Goal: Information Seeking & Learning: Learn about a topic

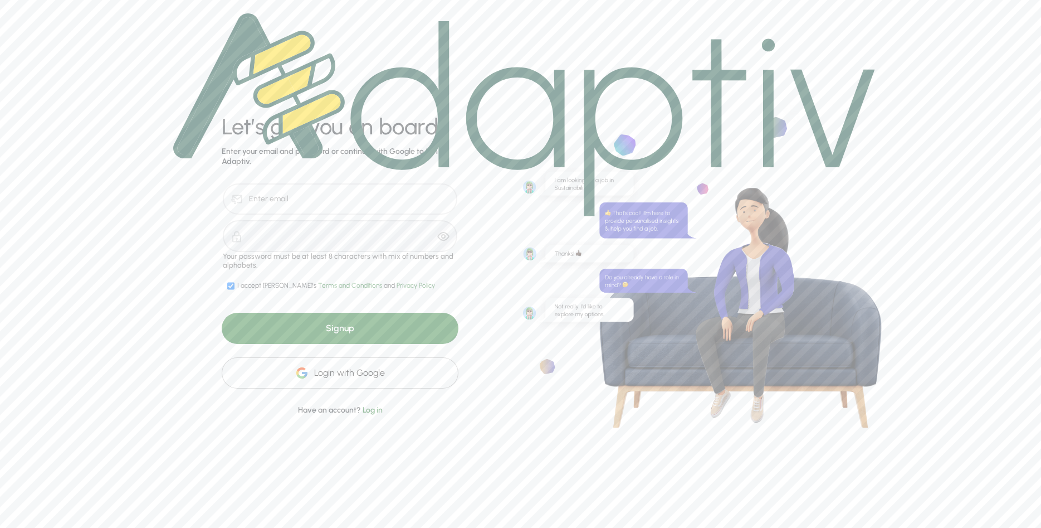
click at [344, 373] on div "Login with Google" at bounding box center [340, 372] width 237 height 31
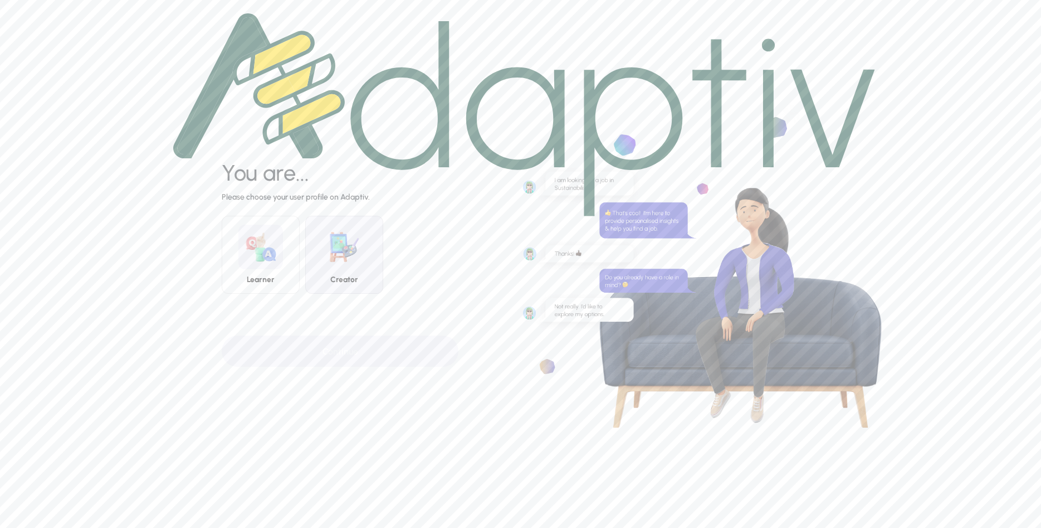
click at [347, 242] on img at bounding box center [344, 247] width 45 height 45
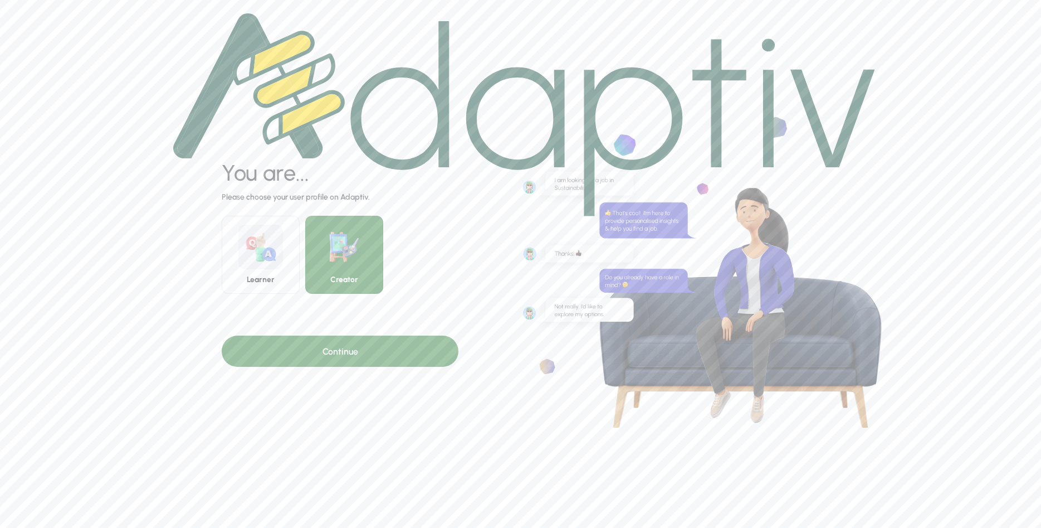
click at [338, 351] on div "Continue" at bounding box center [340, 350] width 237 height 31
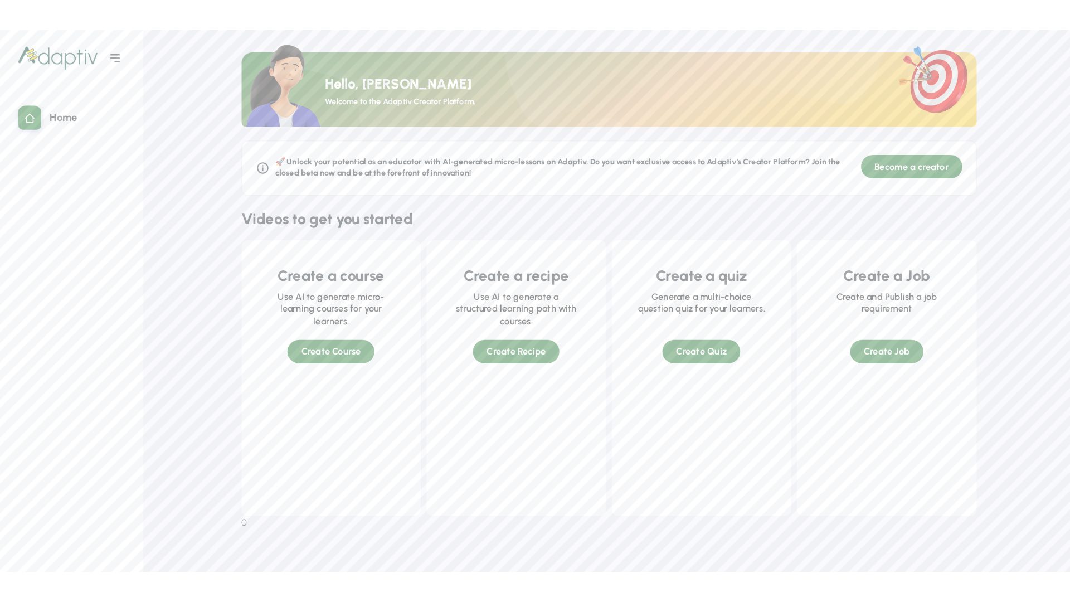
scroll to position [78, 0]
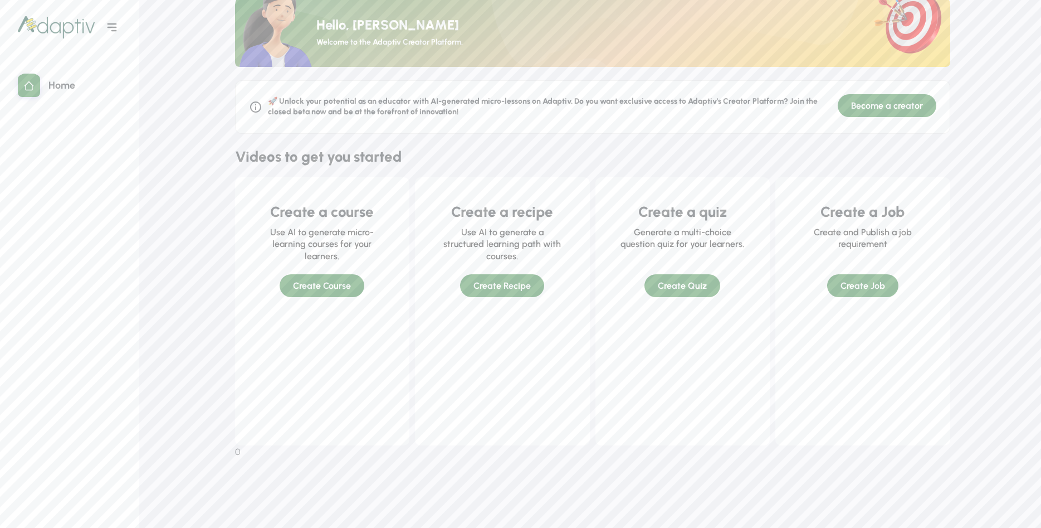
click at [322, 290] on div "Create a course Use AI to generate micro-learning courses for your learners. Cr…" at bounding box center [323, 251] width 158 height 131
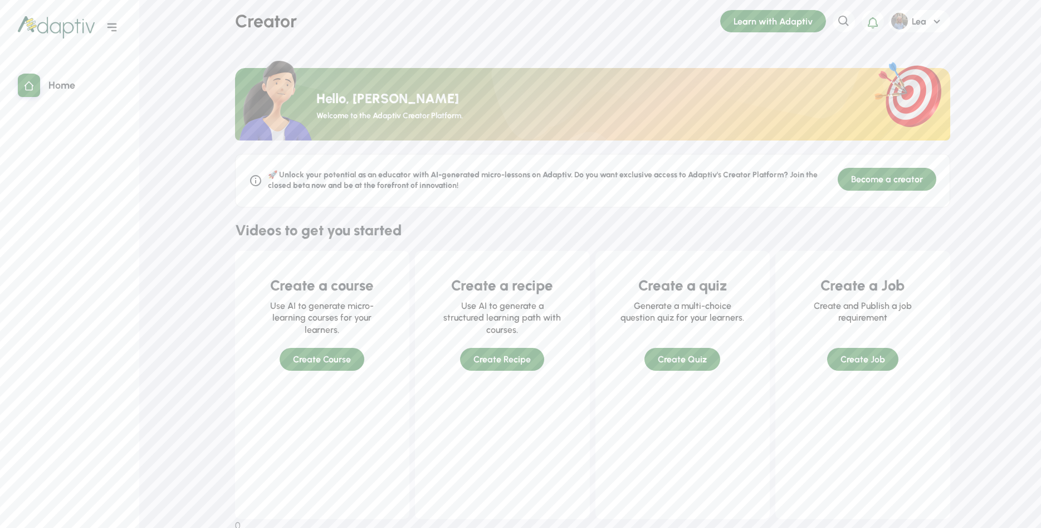
click at [771, 21] on div "Learn with Adaptiv" at bounding box center [773, 21] width 106 height 22
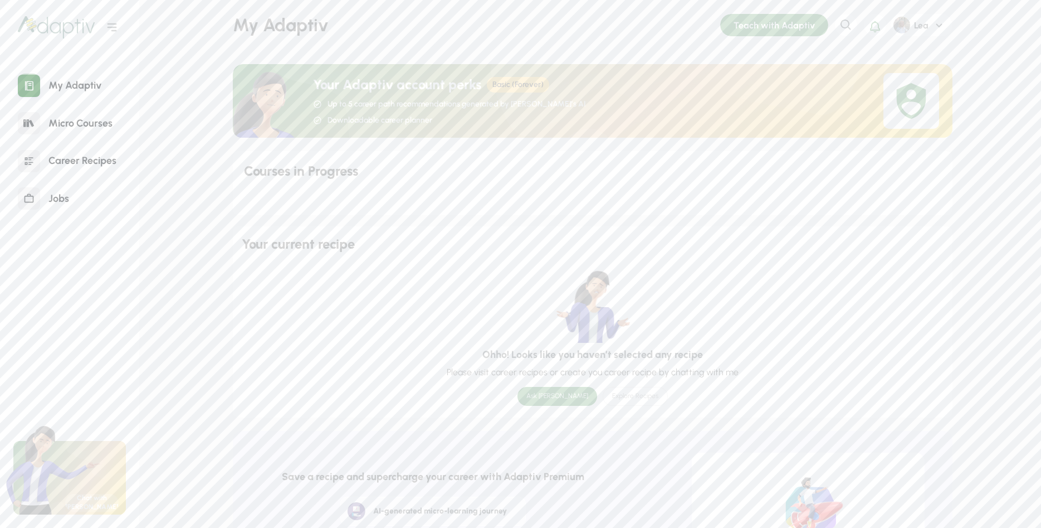
click at [72, 124] on div "Micro Courses" at bounding box center [80, 123] width 81 height 24
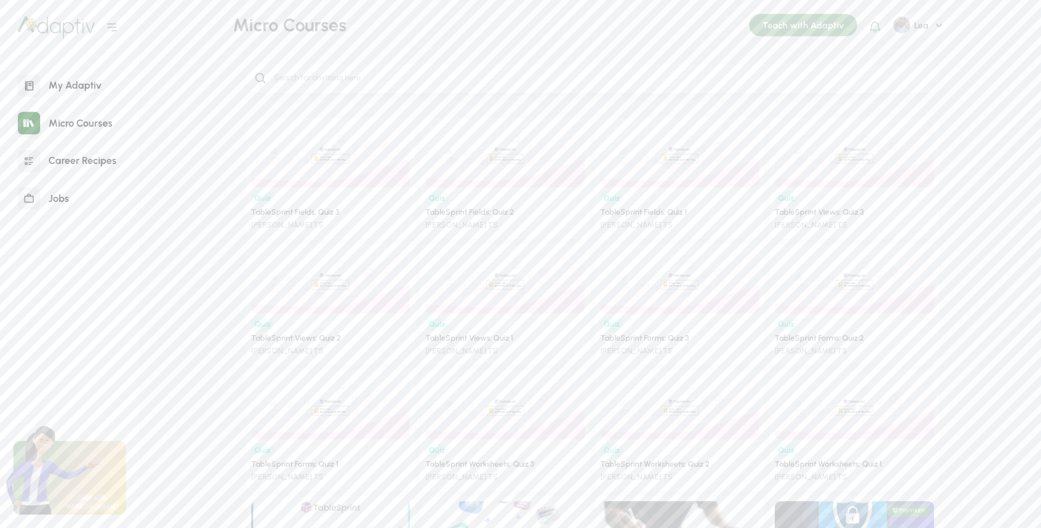
click at [66, 161] on div "Career Recipes" at bounding box center [82, 161] width 85 height 24
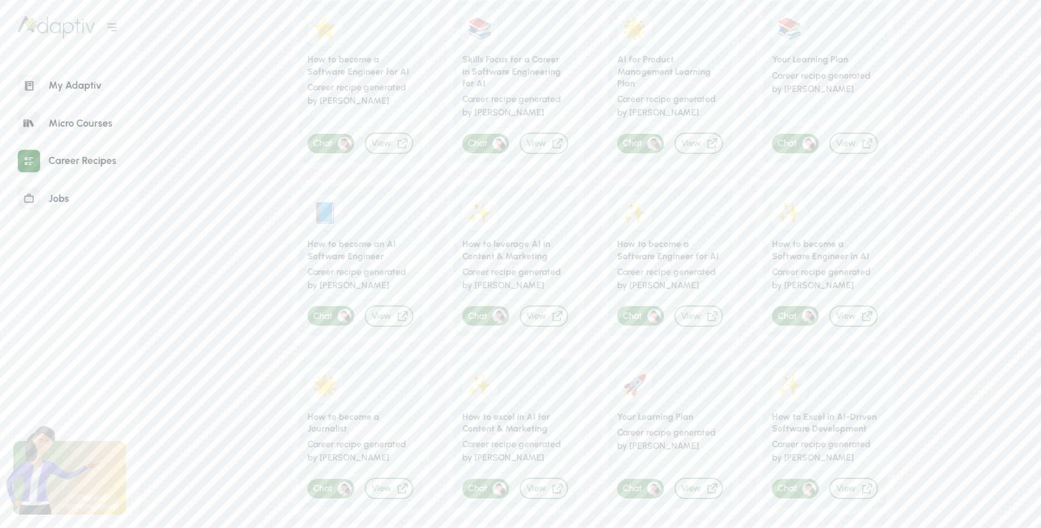
scroll to position [699, 0]
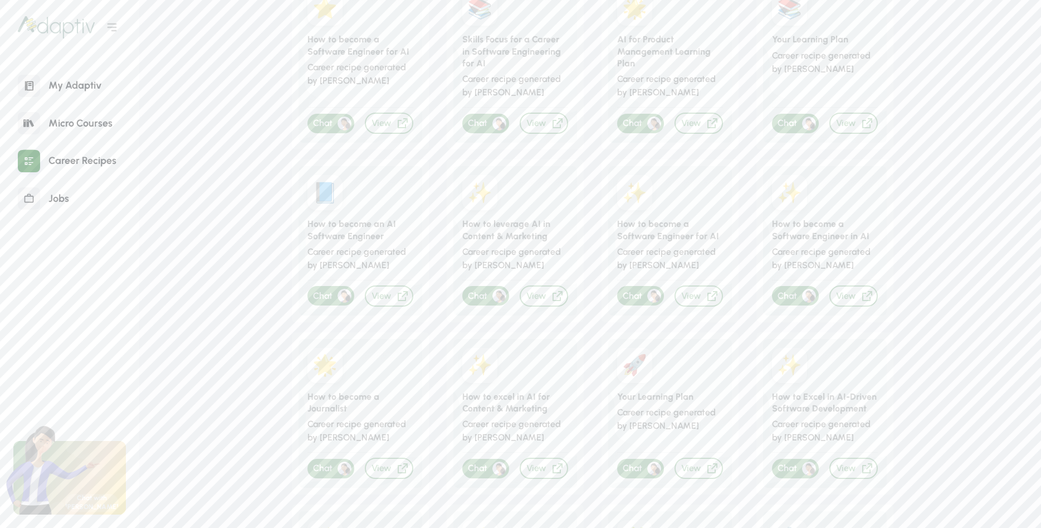
click at [698, 465] on div "View" at bounding box center [699, 467] width 48 height 21
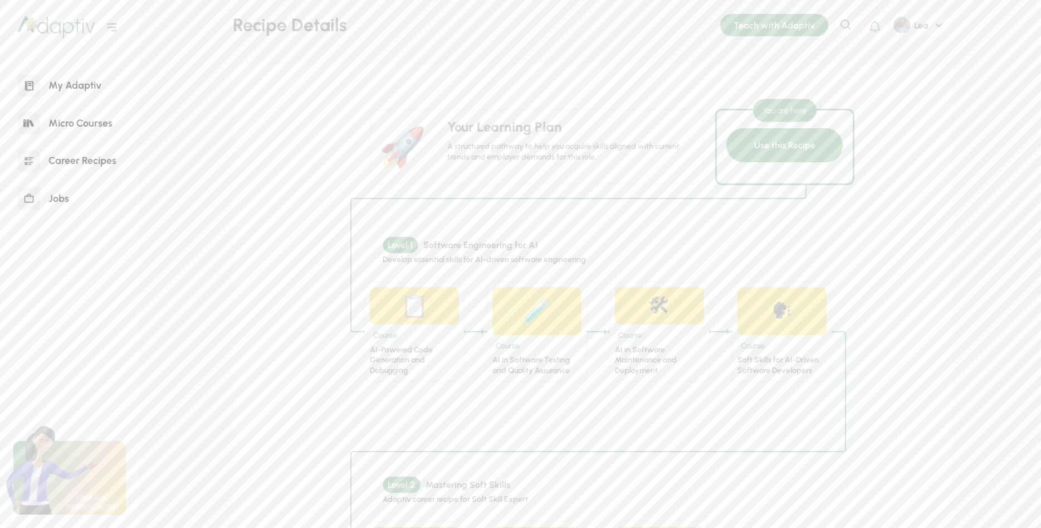
click at [780, 145] on div "Use this Recipe" at bounding box center [785, 145] width 116 height 34
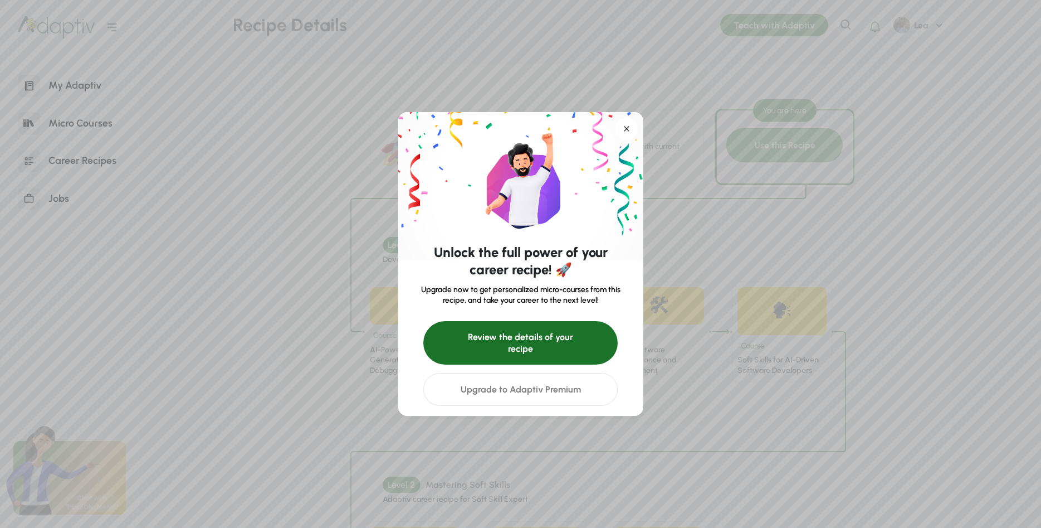
click at [536, 340] on div "Review the details of your recipe" at bounding box center [520, 343] width 194 height 44
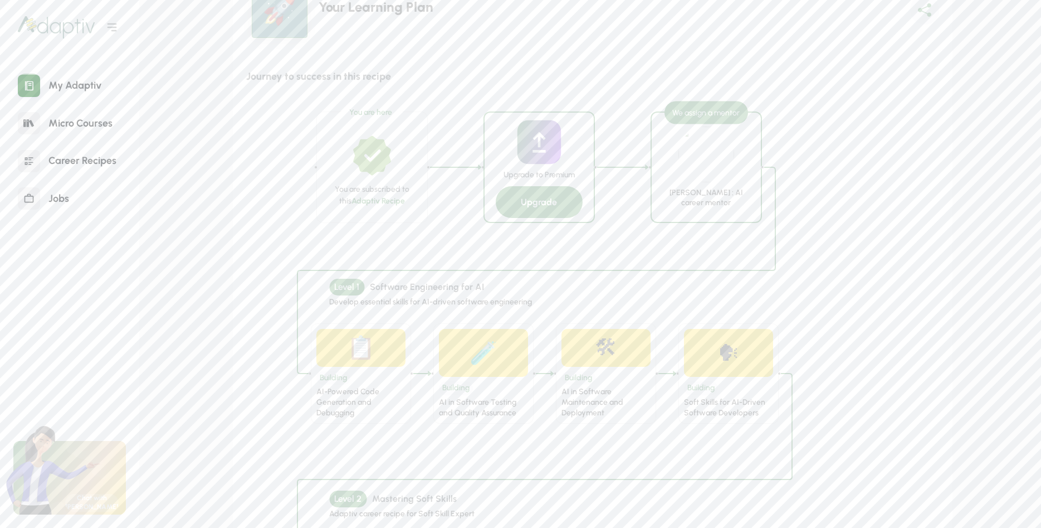
scroll to position [381, 0]
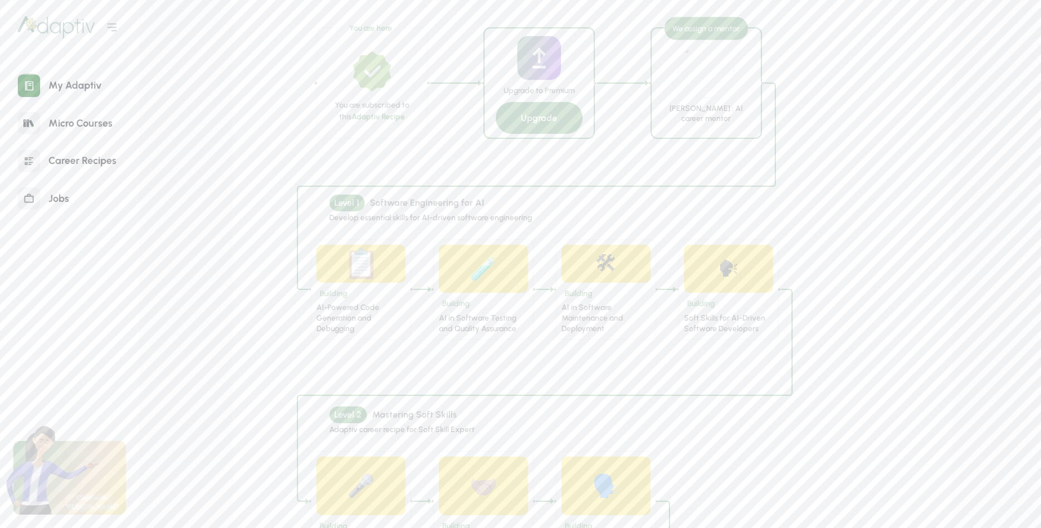
click at [356, 265] on div "📋" at bounding box center [361, 264] width 36 height 38
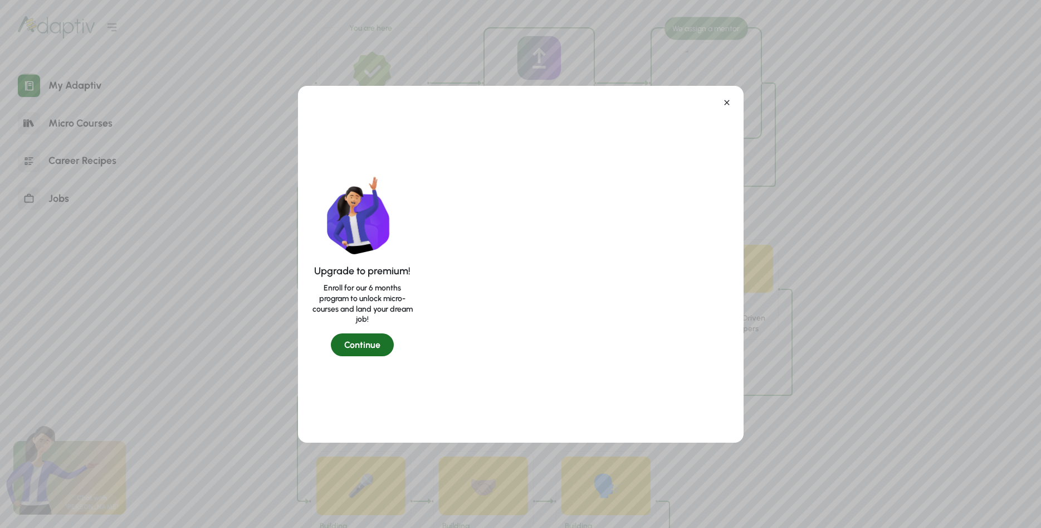
click at [727, 104] on icon at bounding box center [727, 102] width 9 height 9
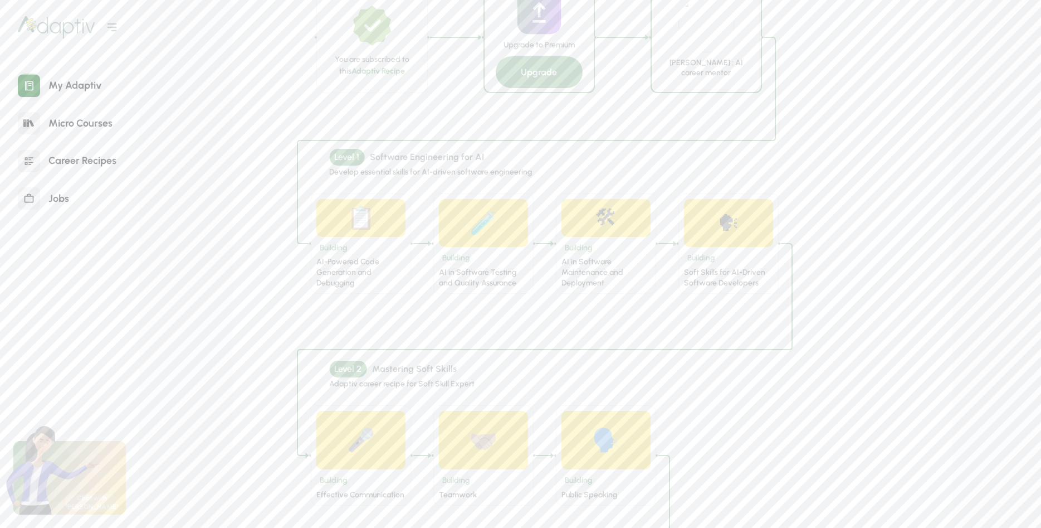
scroll to position [445, 0]
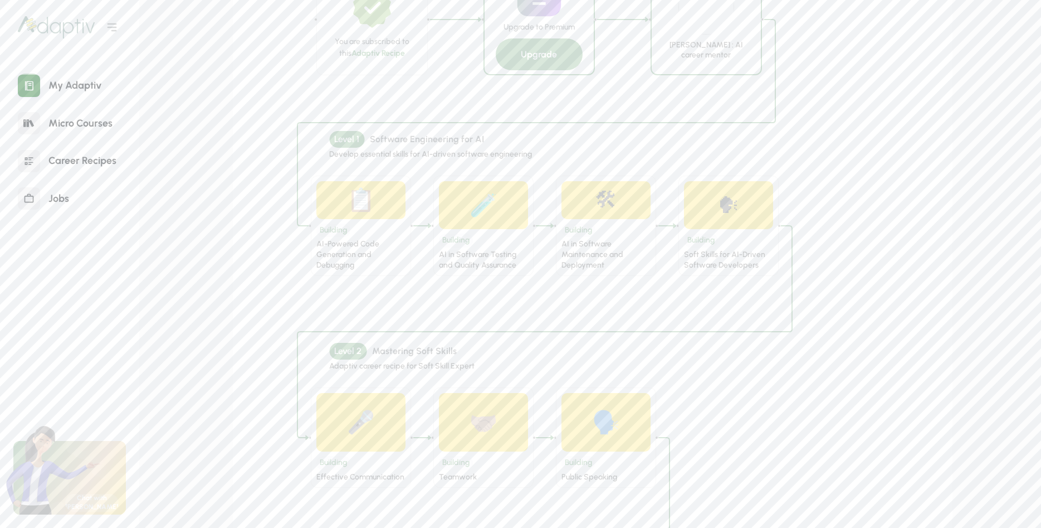
click at [338, 262] on div "AI-Powered Code Generation and Debugging" at bounding box center [361, 254] width 89 height 31
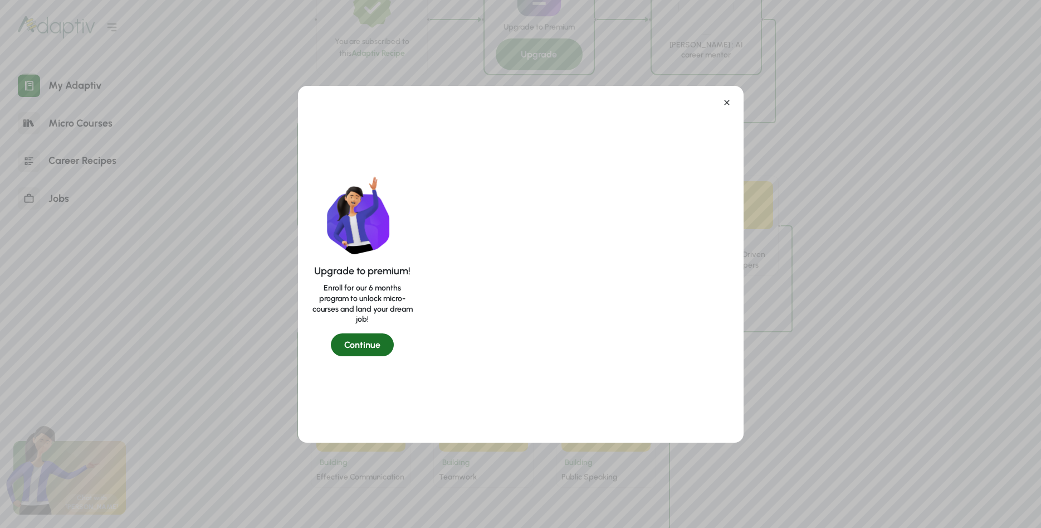
click at [725, 101] on icon at bounding box center [727, 102] width 9 height 9
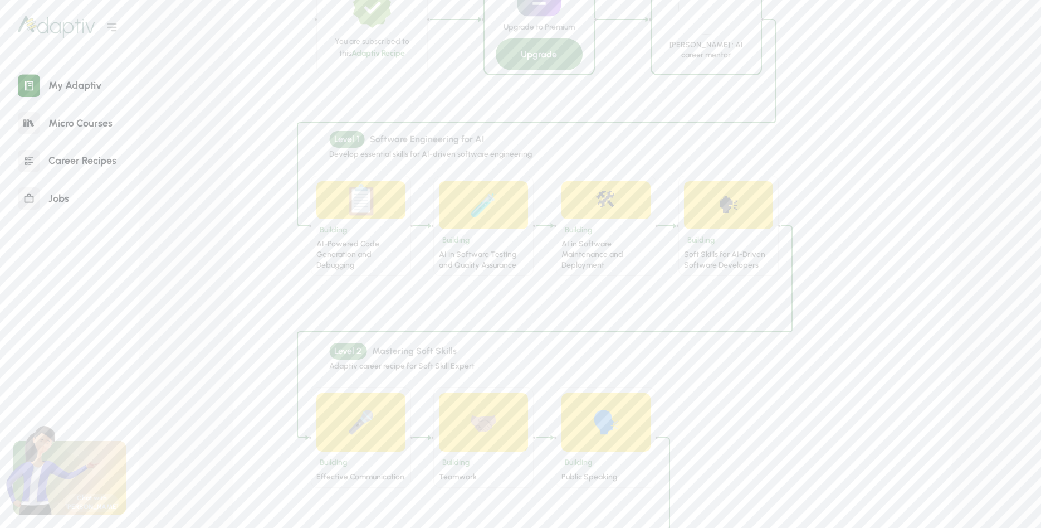
click at [362, 199] on div "📋" at bounding box center [361, 200] width 36 height 38
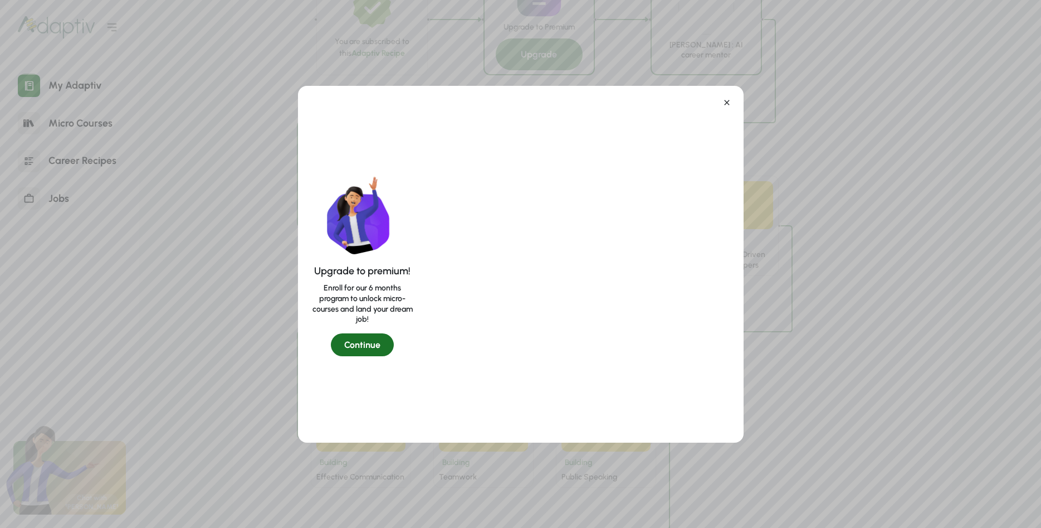
click at [730, 101] on icon at bounding box center [727, 102] width 9 height 9
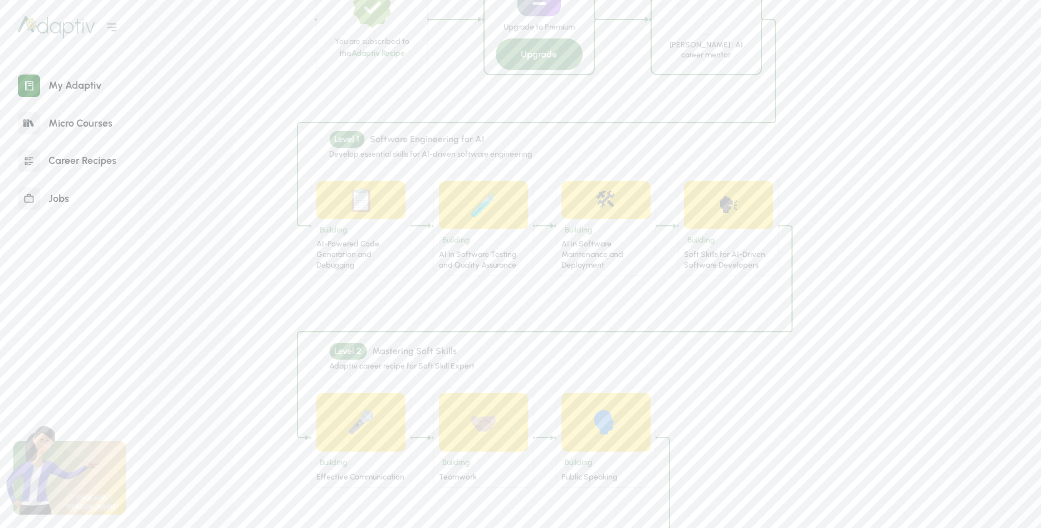
click at [970, 111] on div "My Adaptiv Teach with Adaptiv Search Notifications Lea Creator Profile Logout Y…" at bounding box center [590, 264] width 902 height 528
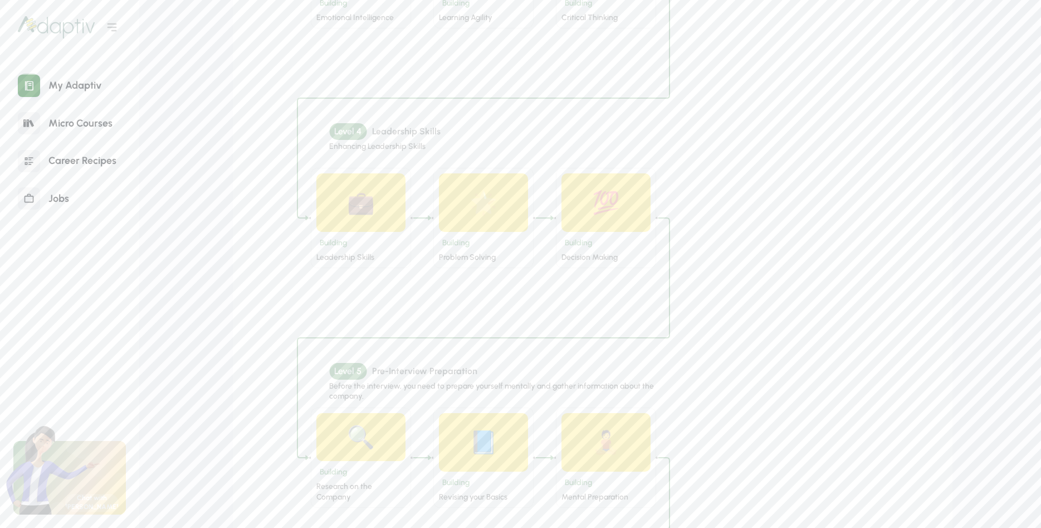
scroll to position [762, 0]
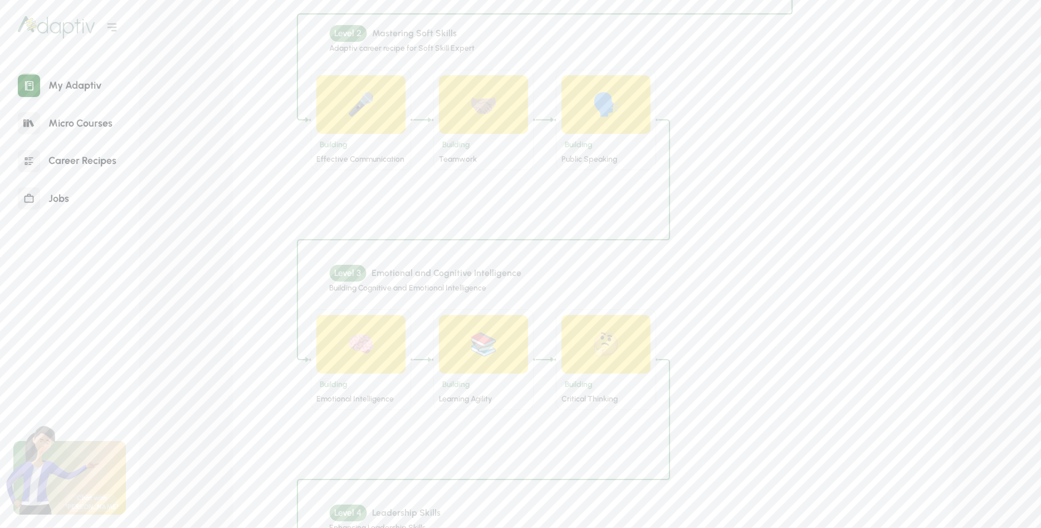
click at [79, 155] on div "Career Recipes" at bounding box center [82, 161] width 85 height 24
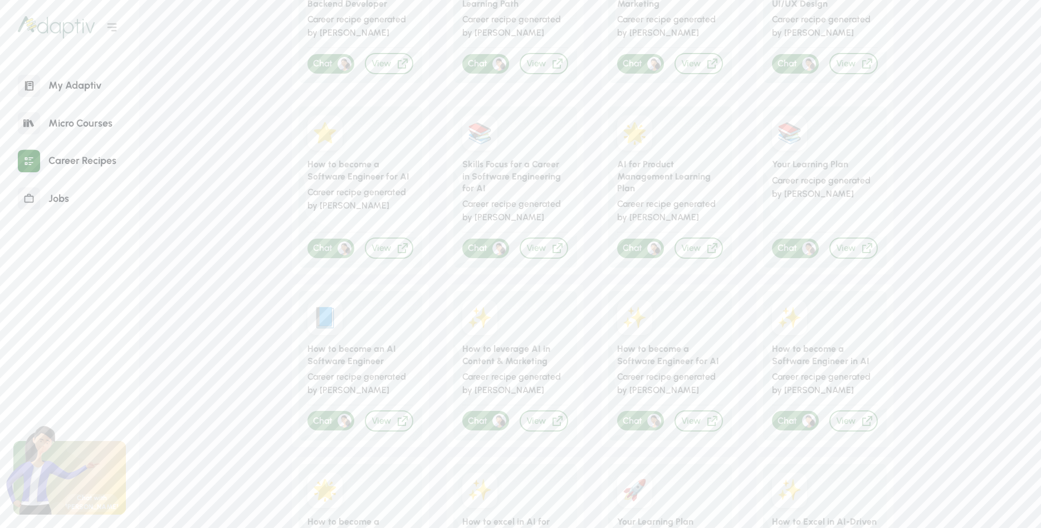
scroll to position [572, 0]
click at [783, 245] on div "Chat" at bounding box center [795, 251] width 47 height 20
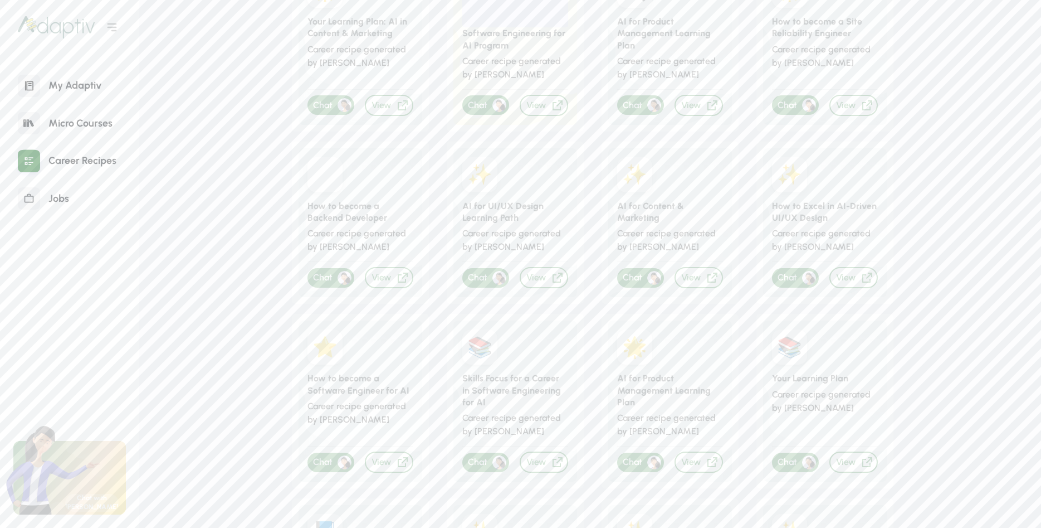
scroll to position [381, 0]
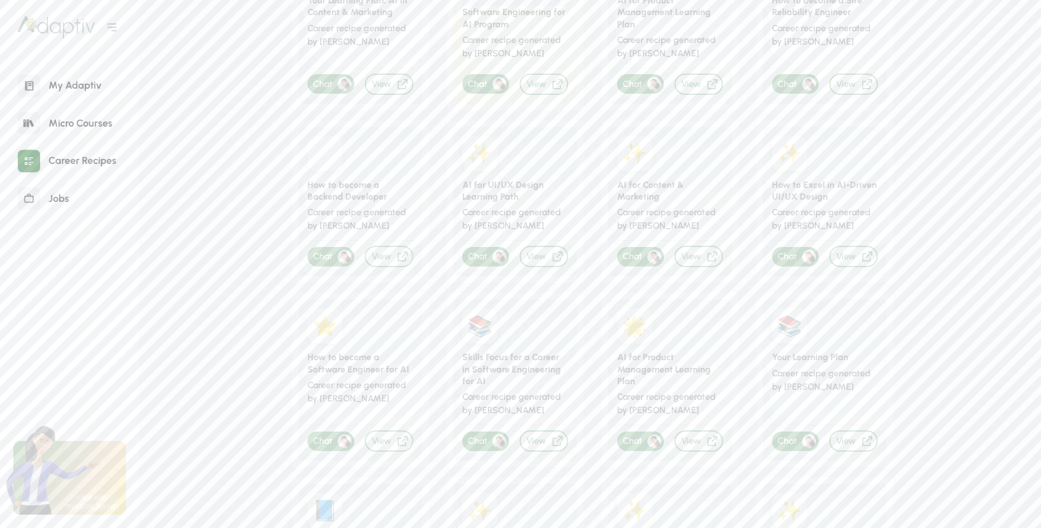
click at [850, 439] on div "View" at bounding box center [854, 440] width 48 height 21
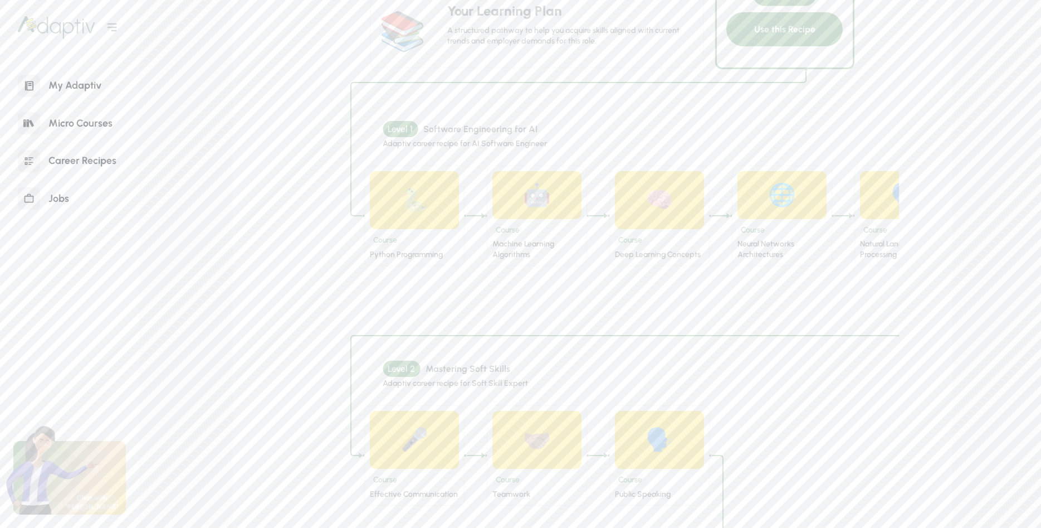
scroll to position [191, 0]
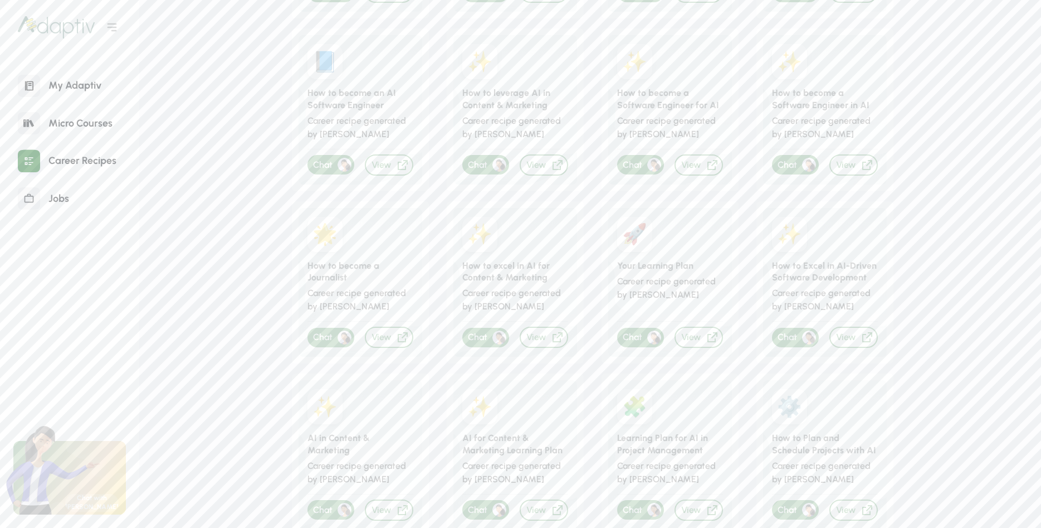
scroll to position [889, 0]
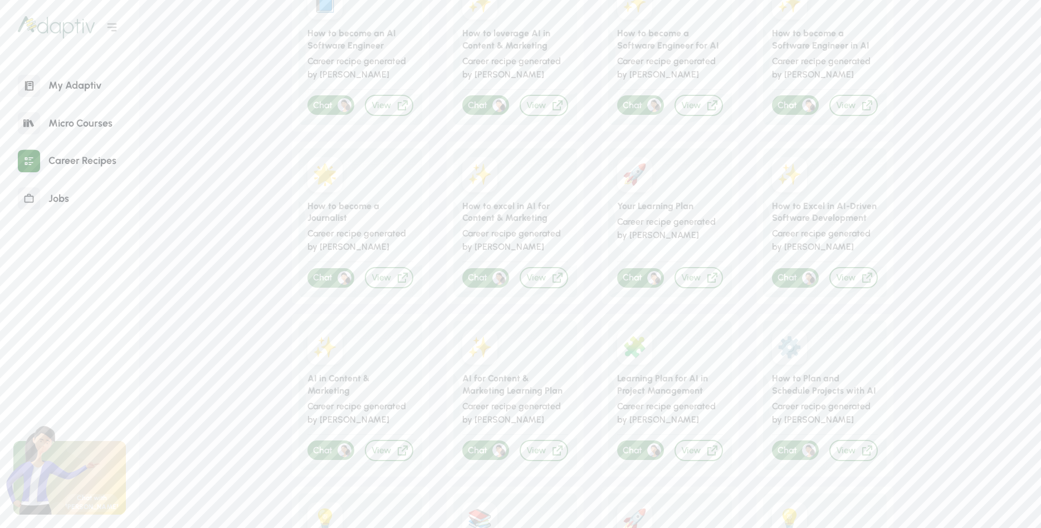
click at [648, 207] on div "Your Learning Plan" at bounding box center [670, 206] width 106 height 12
click at [696, 283] on div "View" at bounding box center [699, 277] width 48 height 21
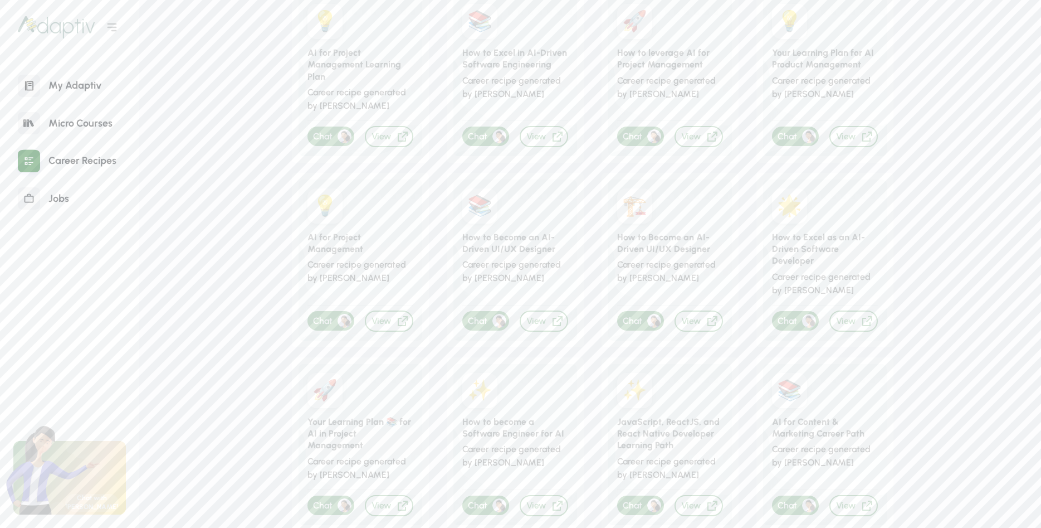
scroll to position [1398, 0]
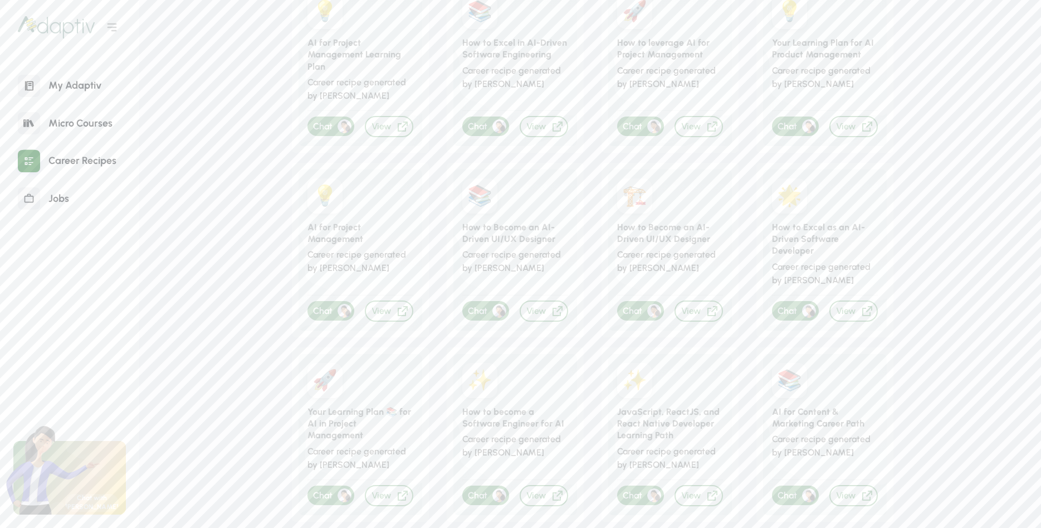
click at [379, 304] on div "View" at bounding box center [389, 310] width 48 height 21
click at [386, 315] on div "View" at bounding box center [389, 310] width 48 height 21
click at [401, 310] on icon at bounding box center [402, 310] width 13 height 13
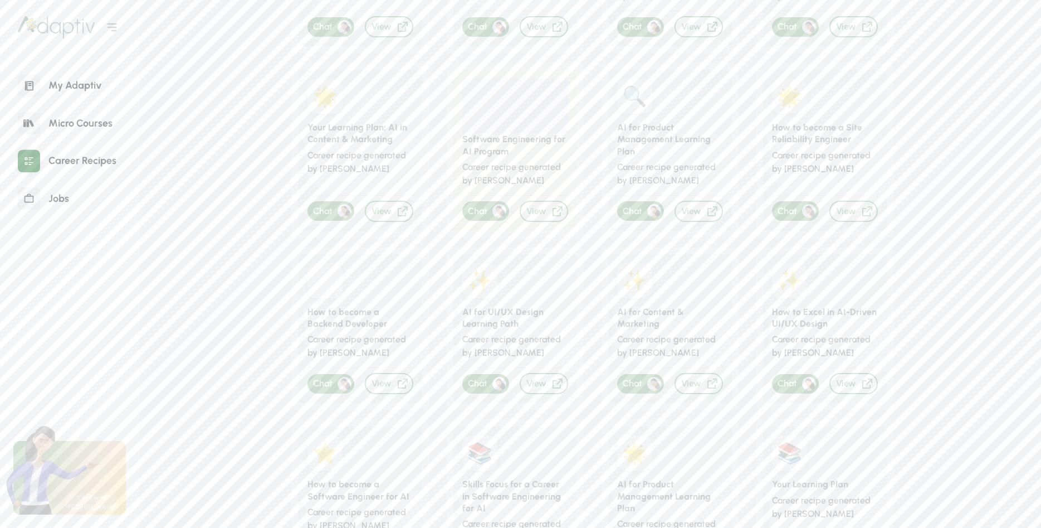
scroll to position [0, 0]
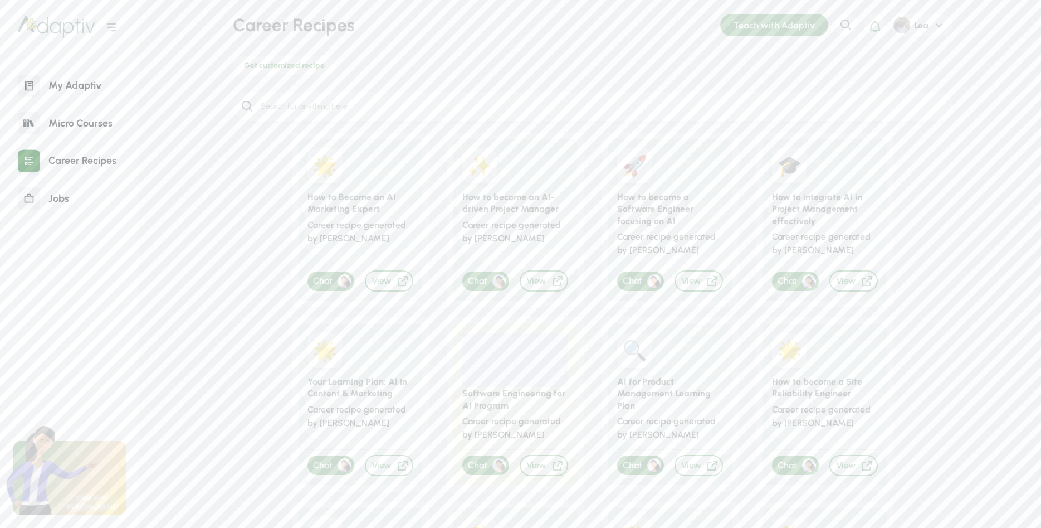
click at [756, 24] on div "Teach with Adaptiv" at bounding box center [774, 25] width 108 height 22
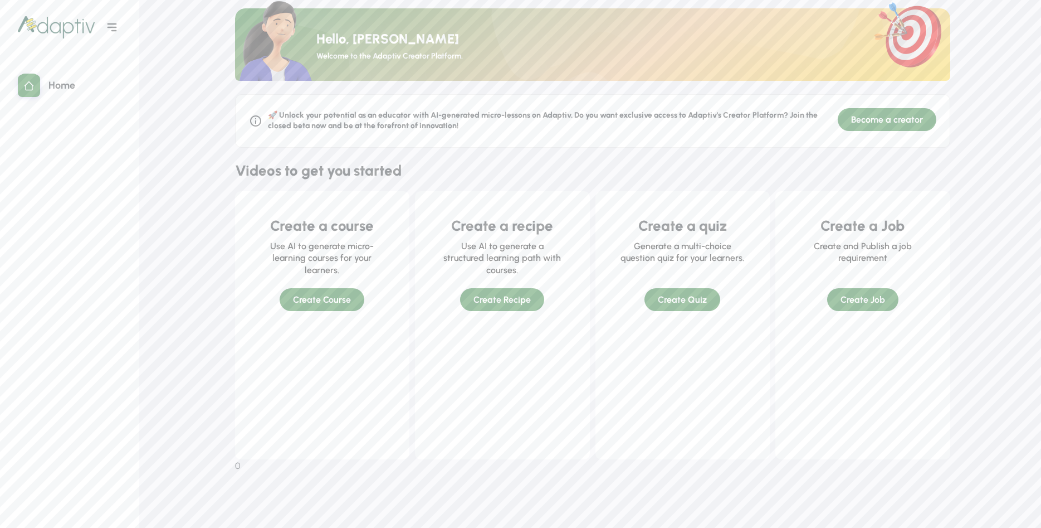
scroll to position [78, 0]
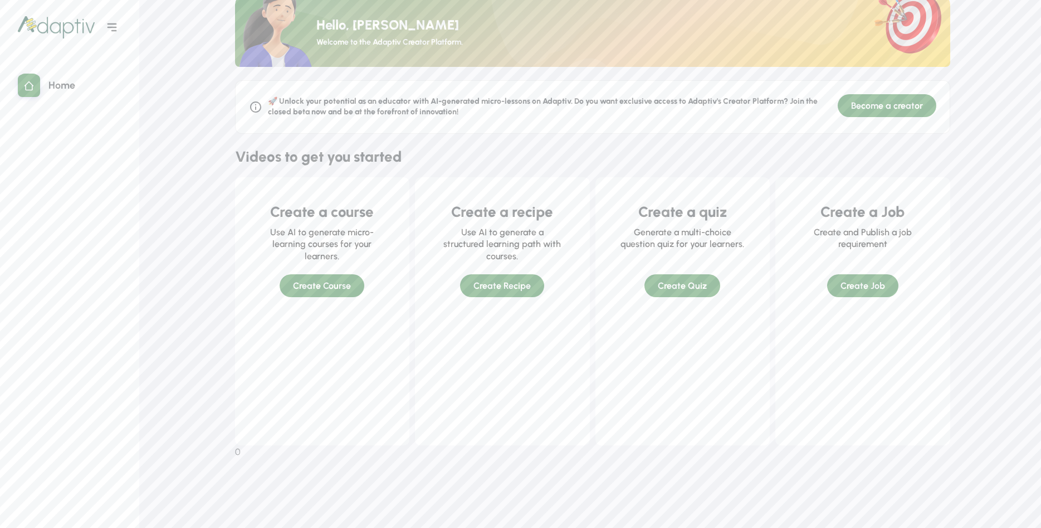
click at [499, 280] on div "Create a recipe Use AI to generate a structured learning path with courses. Cre…" at bounding box center [502, 251] width 158 height 131
click at [502, 285] on div "Create a recipe Use AI to generate a structured learning path with courses. Cre…" at bounding box center [502, 251] width 158 height 131
click at [509, 286] on div "Create a recipe Use AI to generate a structured learning path with courses. Cre…" at bounding box center [502, 251] width 158 height 131
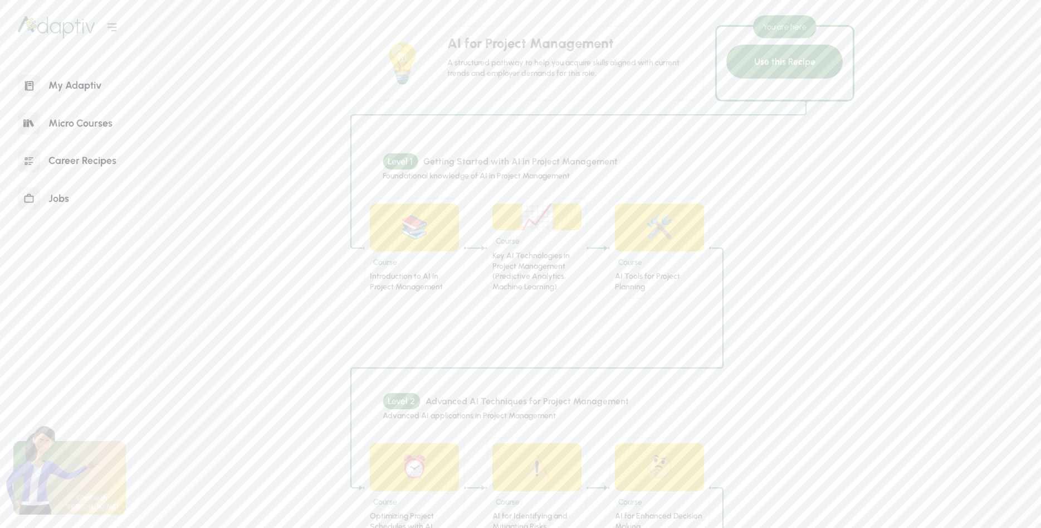
scroll to position [127, 0]
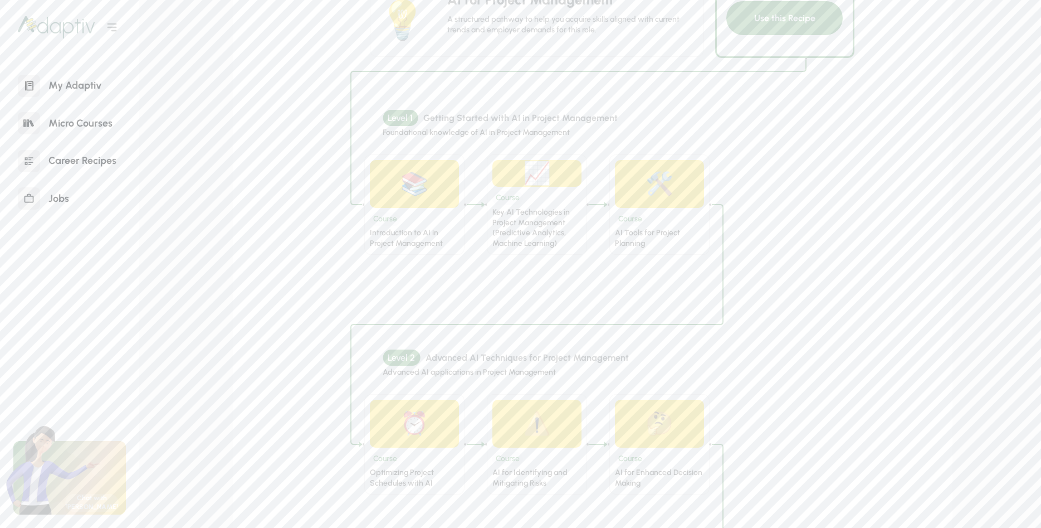
click at [407, 235] on div "Introduction to AI in Project Management" at bounding box center [414, 238] width 89 height 21
click at [381, 217] on div "Course" at bounding box center [385, 219] width 31 height 14
click at [388, 217] on div "Course" at bounding box center [385, 219] width 31 height 14
click at [403, 177] on div "📚" at bounding box center [414, 183] width 36 height 38
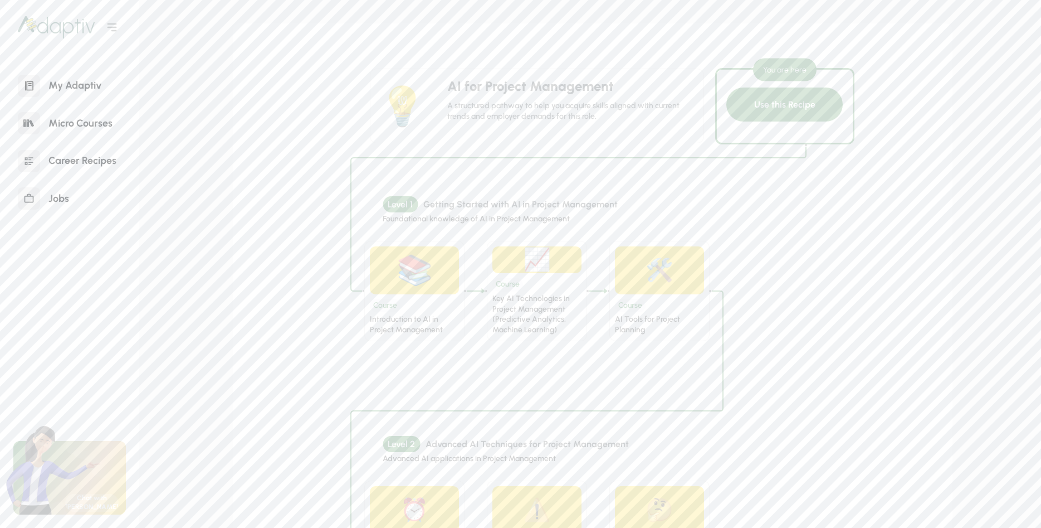
scroll to position [0, 0]
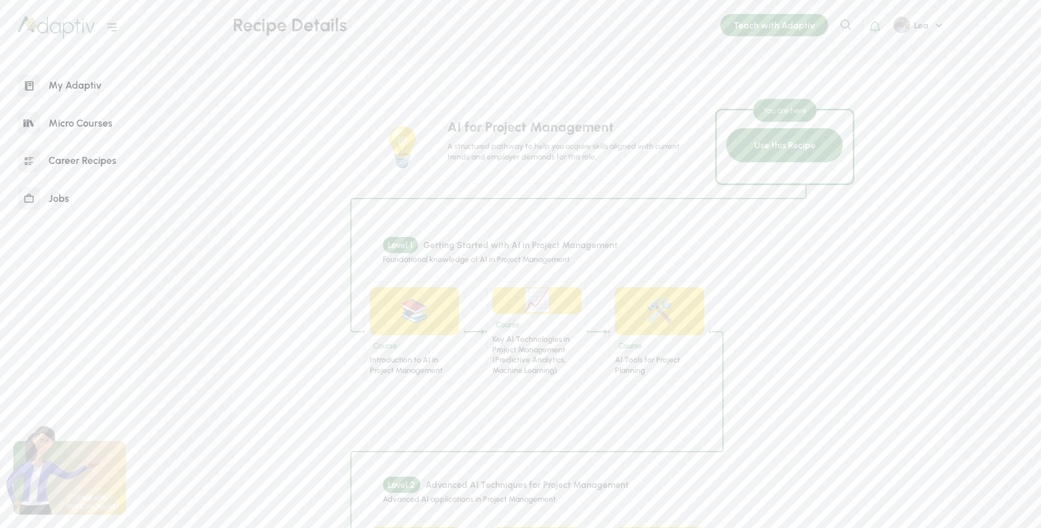
click at [789, 148] on div "Use this Recipe" at bounding box center [785, 145] width 116 height 34
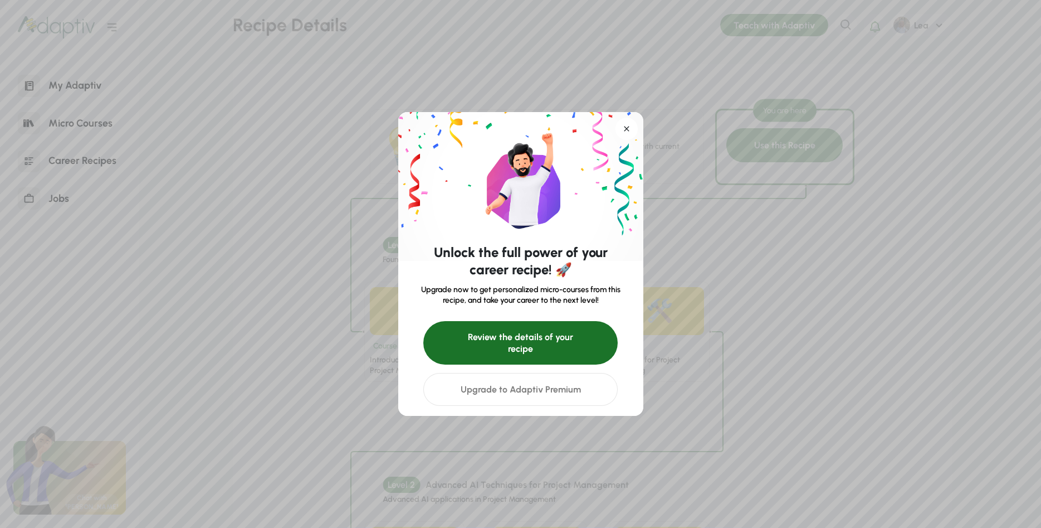
click at [531, 345] on div "Review the details of your recipe" at bounding box center [520, 343] width 194 height 44
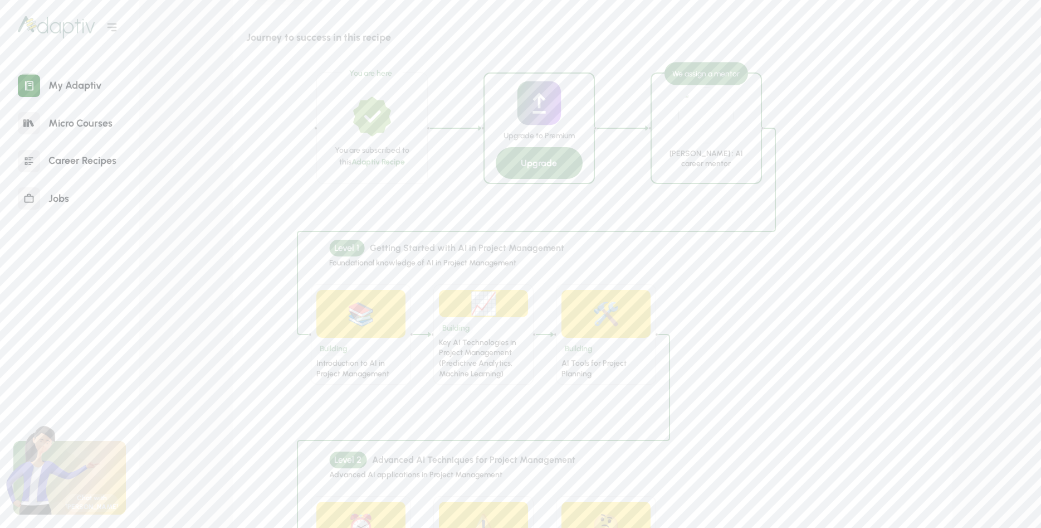
scroll to position [381, 0]
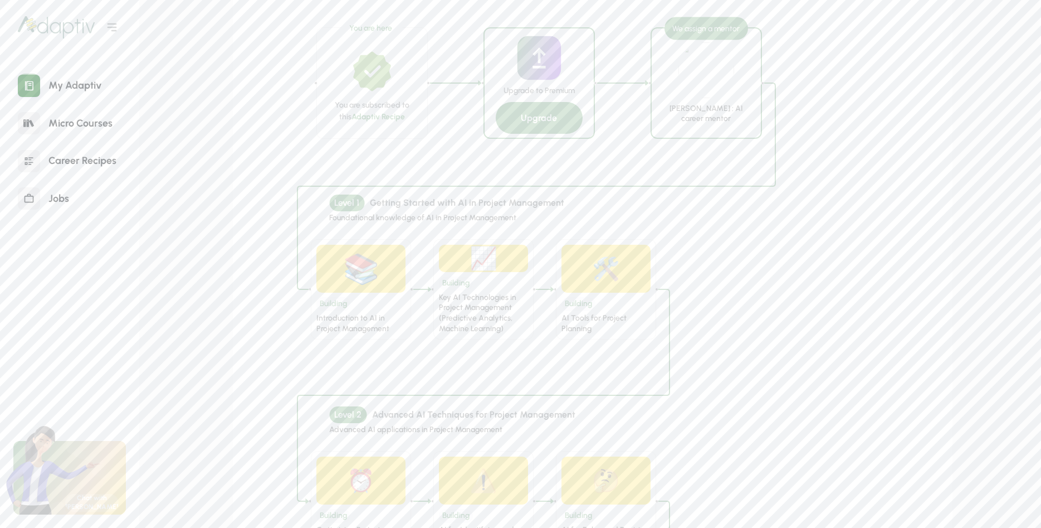
click at [361, 268] on div "📚" at bounding box center [361, 269] width 36 height 38
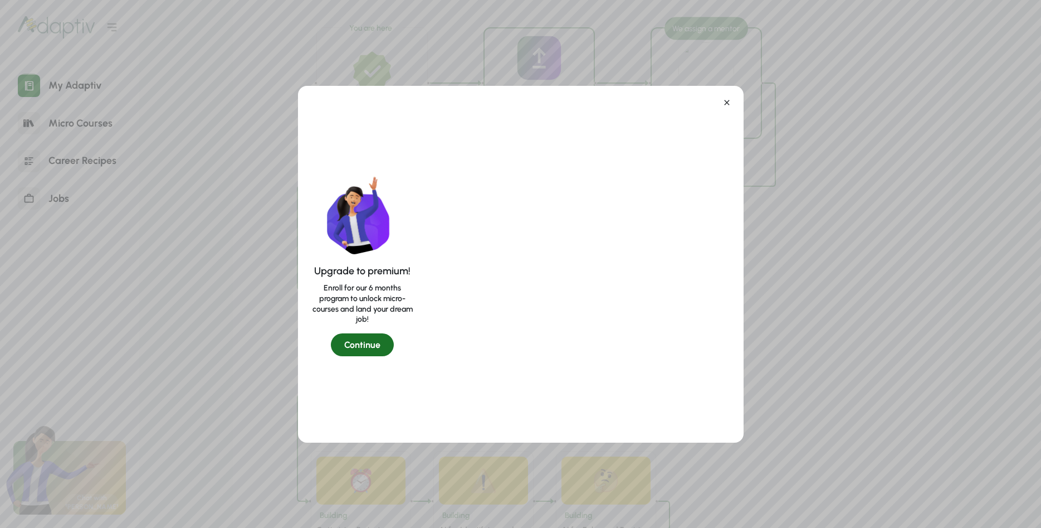
click at [726, 103] on icon at bounding box center [727, 102] width 9 height 9
